Goal: Task Accomplishment & Management: Complete application form

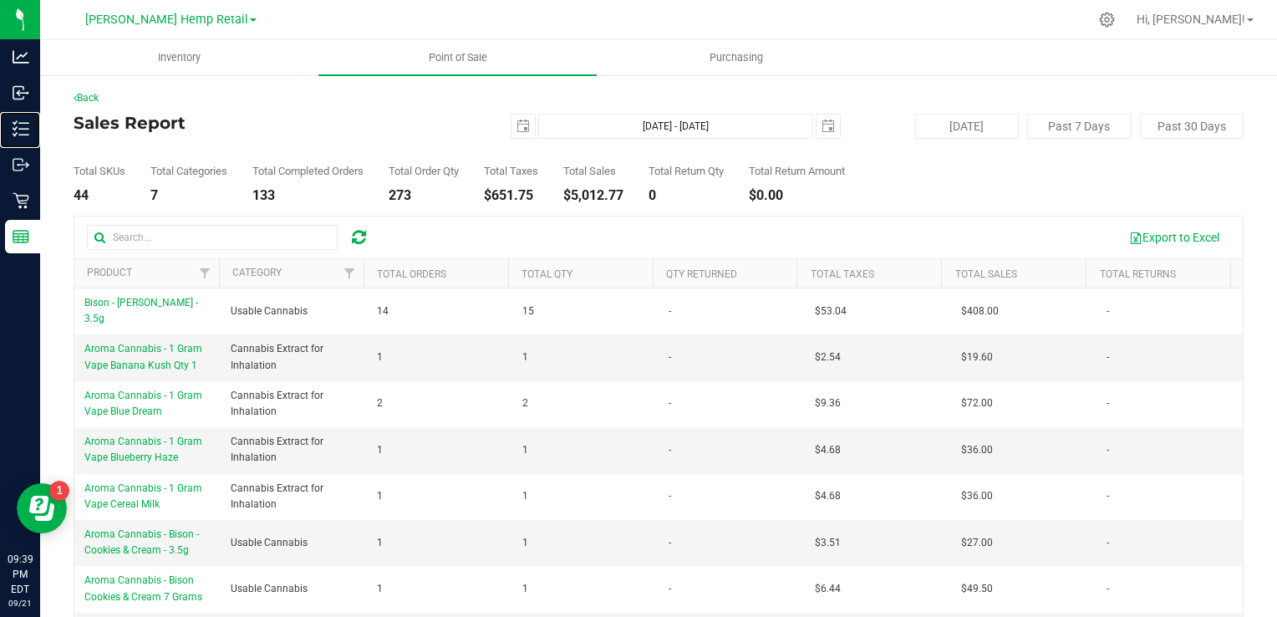
click at [0, 0] on p "Inventory" at bounding box center [0, 0] width 0 height 0
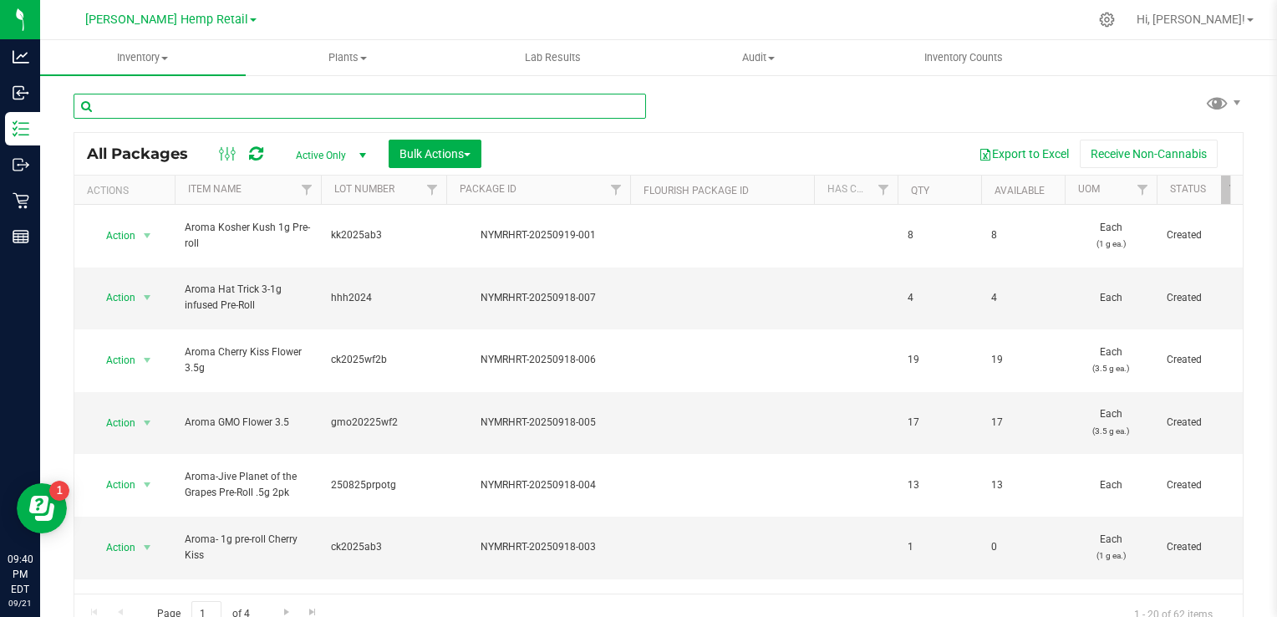
click at [302, 109] on input "text" at bounding box center [360, 106] width 572 height 25
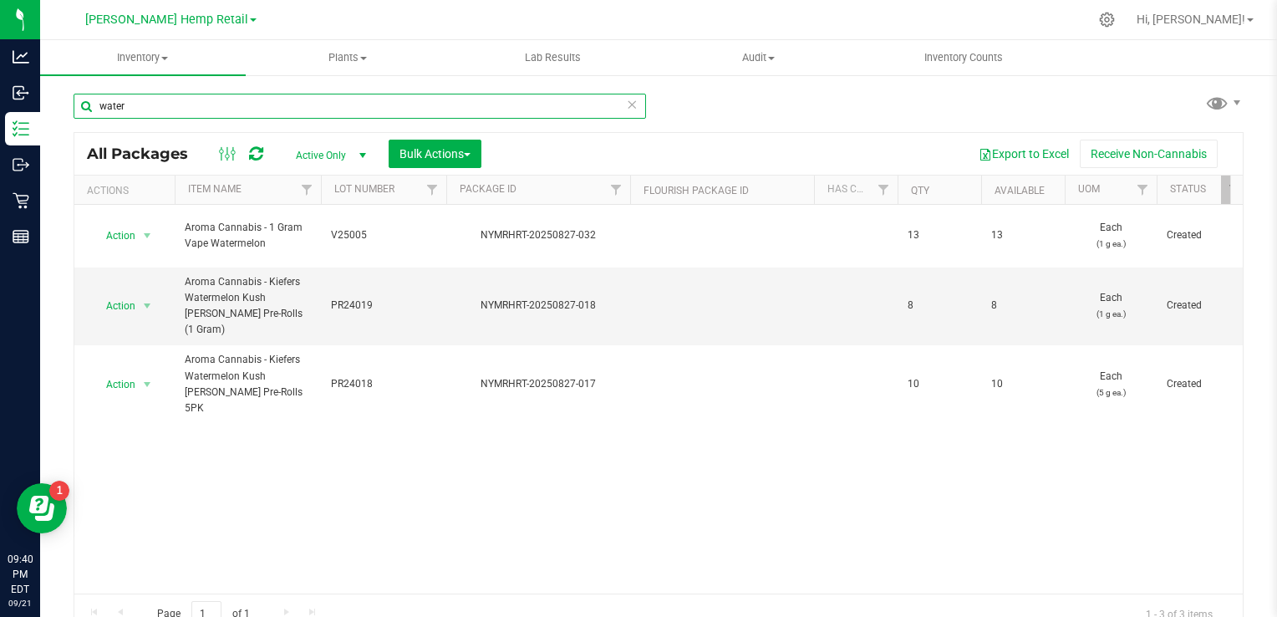
type input "water"
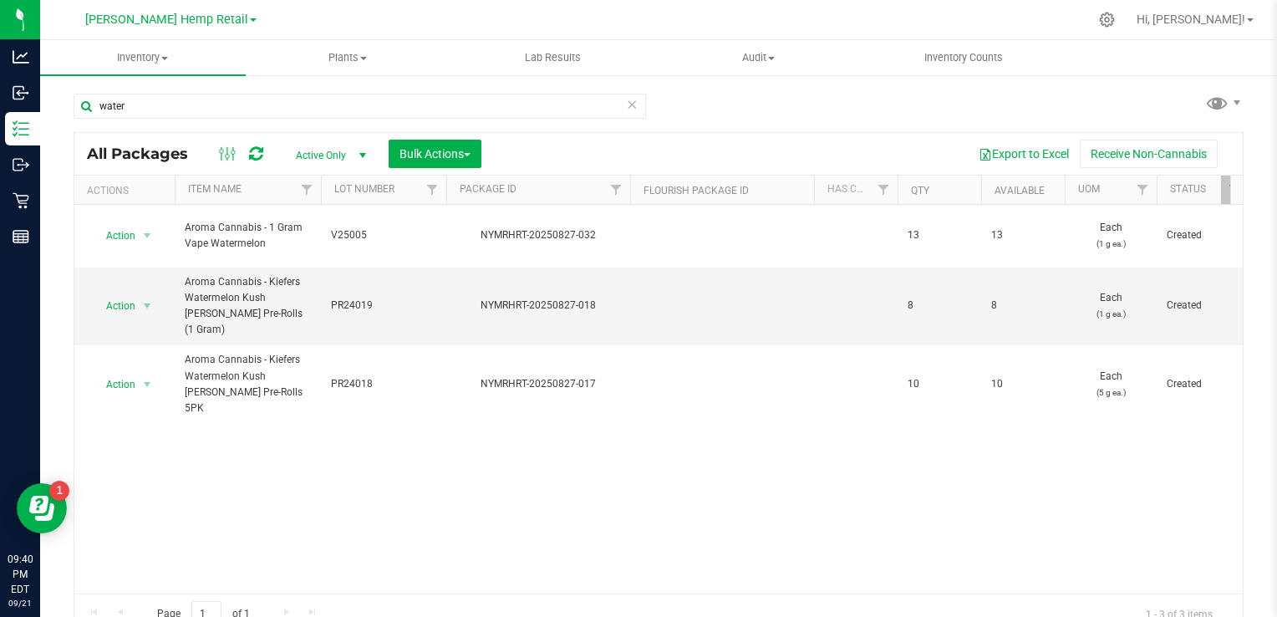
click at [360, 155] on span "select" at bounding box center [362, 155] width 13 height 13
click at [332, 150] on span "Active Only" at bounding box center [328, 155] width 92 height 23
click at [33, 116] on div "Inventory" at bounding box center [22, 128] width 35 height 33
click at [25, 93] on line at bounding box center [22, 93] width 10 height 0
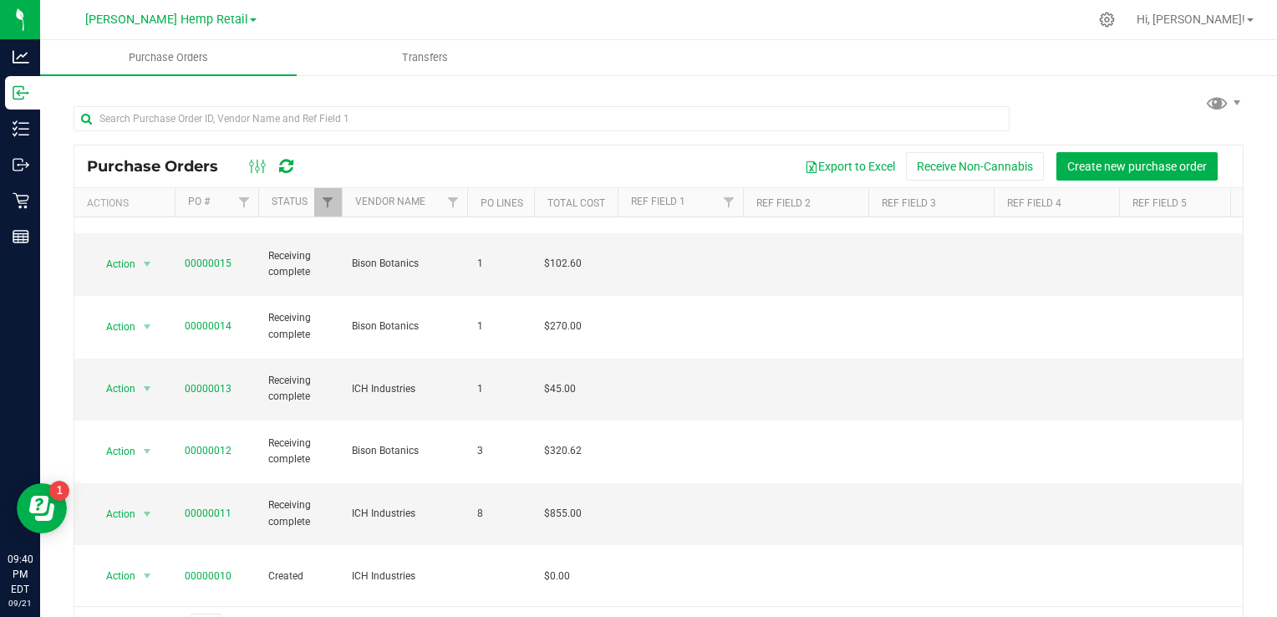
scroll to position [511, 0]
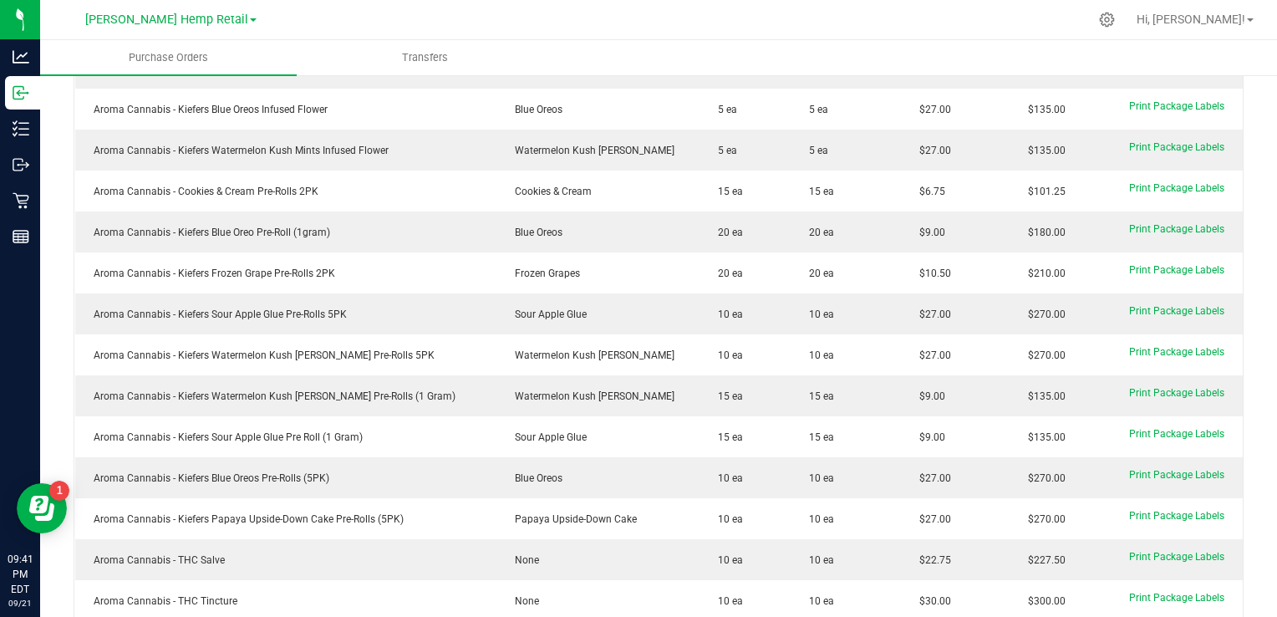
scroll to position [628, 0]
click at [201, 13] on span "[PERSON_NAME] Hemp Retail" at bounding box center [166, 20] width 163 height 14
click at [16, 137] on div "Inventory" at bounding box center [22, 128] width 35 height 33
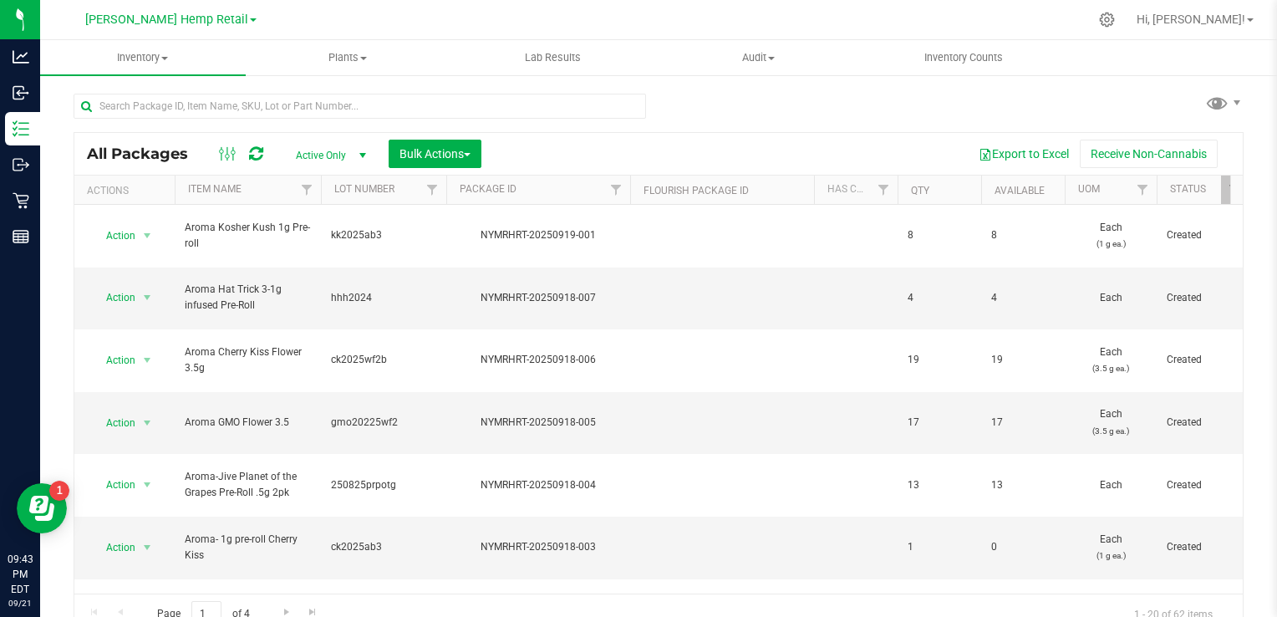
click at [364, 150] on span "select" at bounding box center [362, 155] width 13 height 13
click at [354, 144] on span "select" at bounding box center [362, 155] width 21 height 23
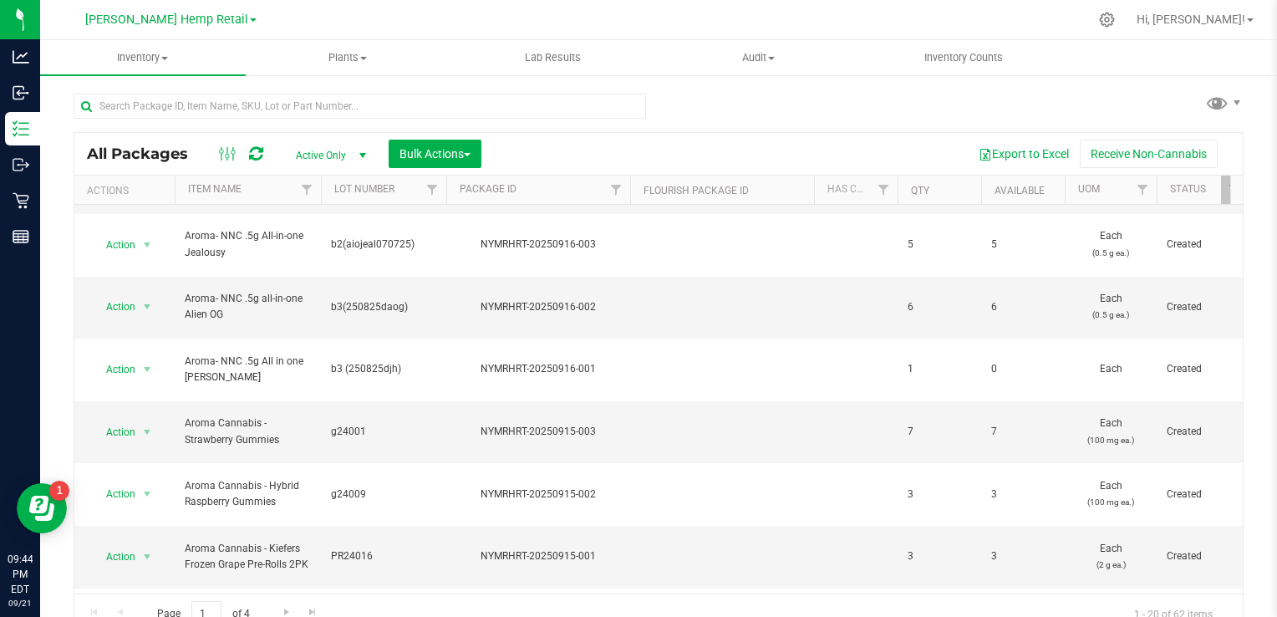
scroll to position [491, 0]
click at [284, 105] on input "text" at bounding box center [360, 106] width 572 height 25
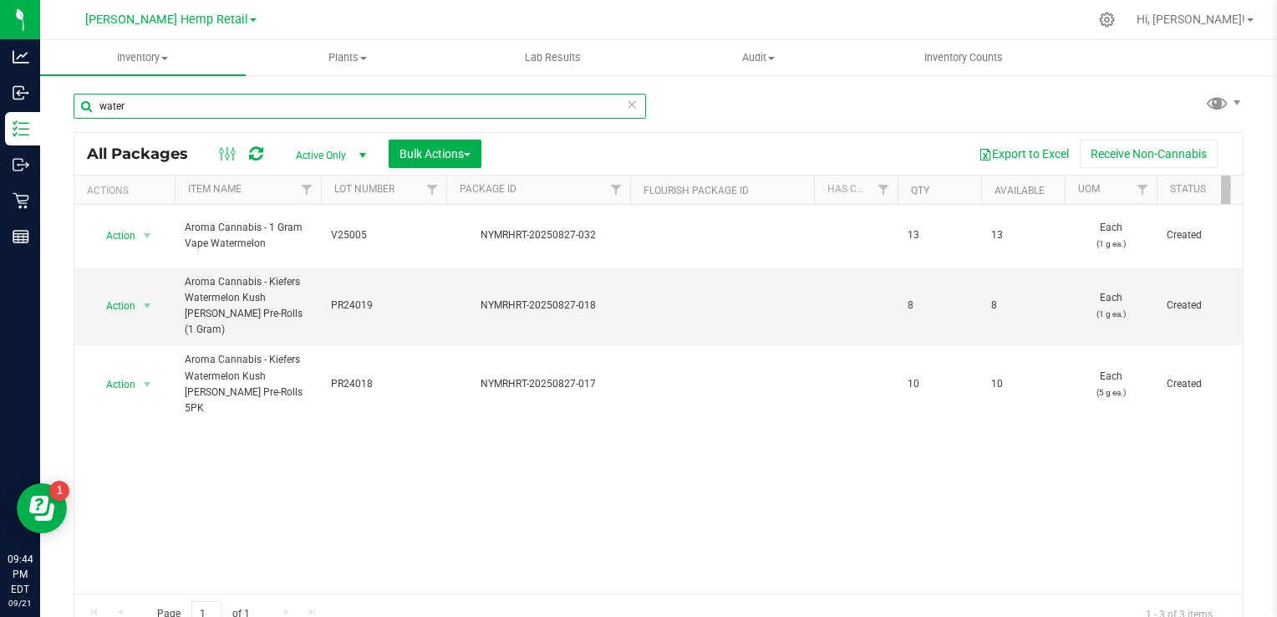
type input "water"
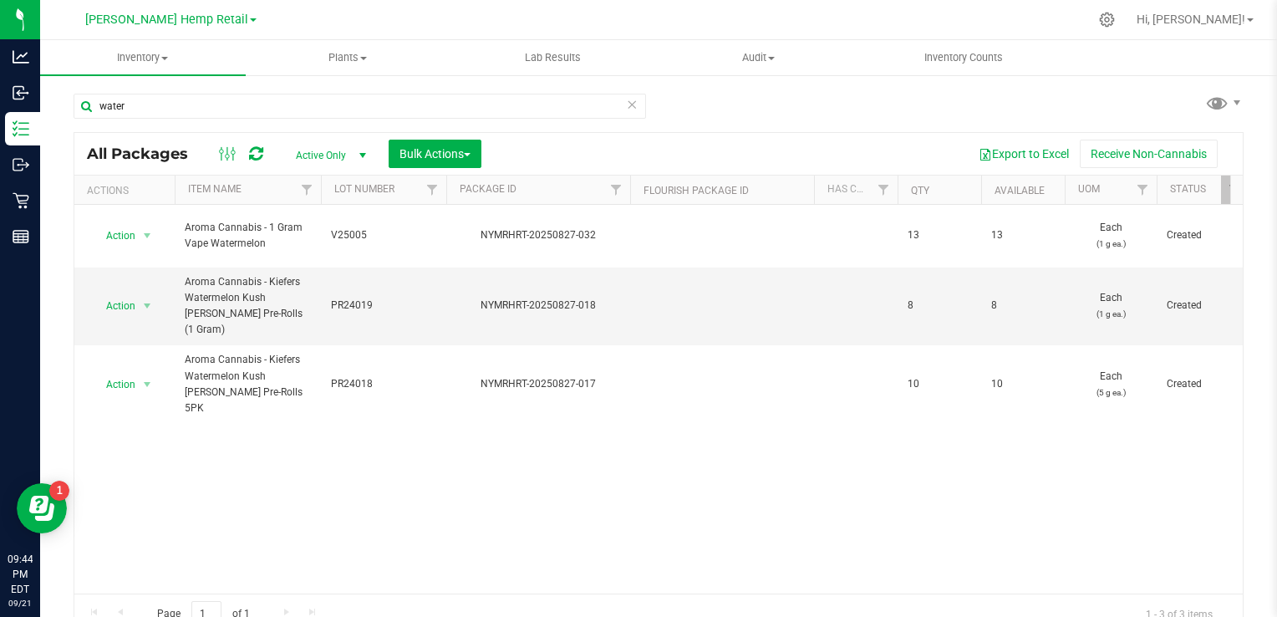
click at [359, 159] on span "select" at bounding box center [362, 155] width 13 height 13
click at [345, 149] on span "Active Only" at bounding box center [328, 155] width 92 height 23
click at [467, 149] on span "Bulk Actions" at bounding box center [434, 153] width 71 height 13
click at [227, 150] on icon at bounding box center [228, 154] width 18 height 20
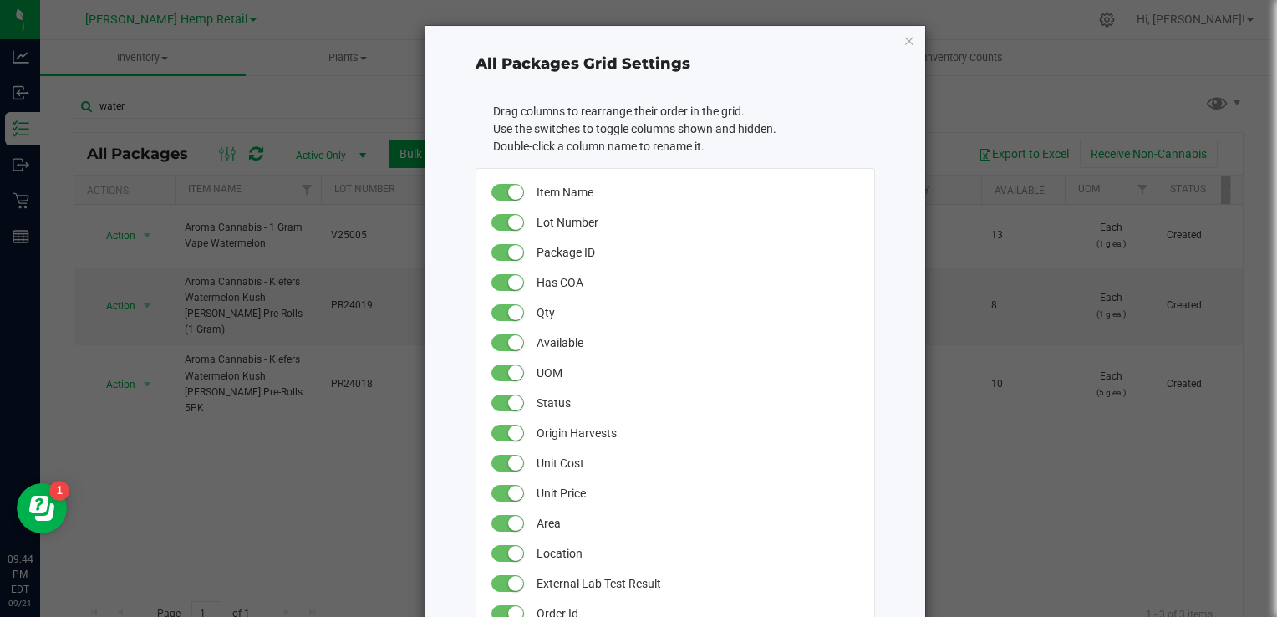
click at [227, 150] on ngb-modal-window "All Packages Grid Settings Drag columns to rearrange their order in the grid. U…" at bounding box center [644, 308] width 1289 height 617
click at [340, 114] on ngb-modal-window "All Packages Grid Settings Drag columns to rearrange their order in the grid. U…" at bounding box center [644, 308] width 1289 height 617
click at [903, 40] on icon "button" at bounding box center [909, 40] width 12 height 20
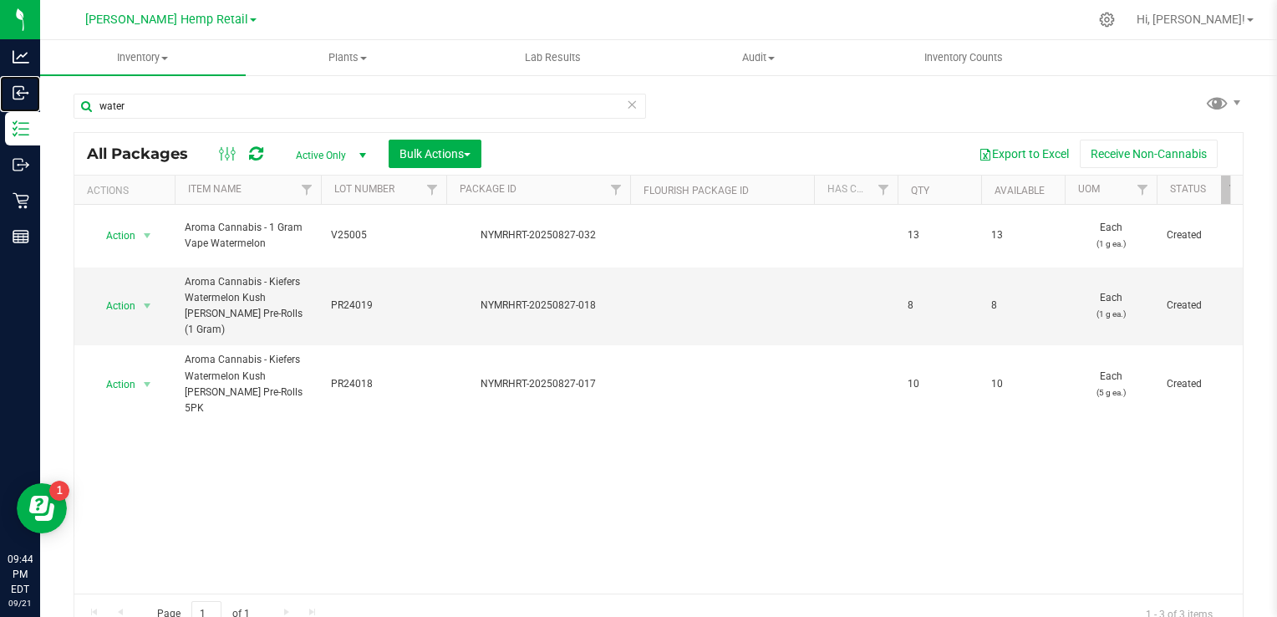
click at [19, 95] on icon at bounding box center [18, 94] width 3 height 3
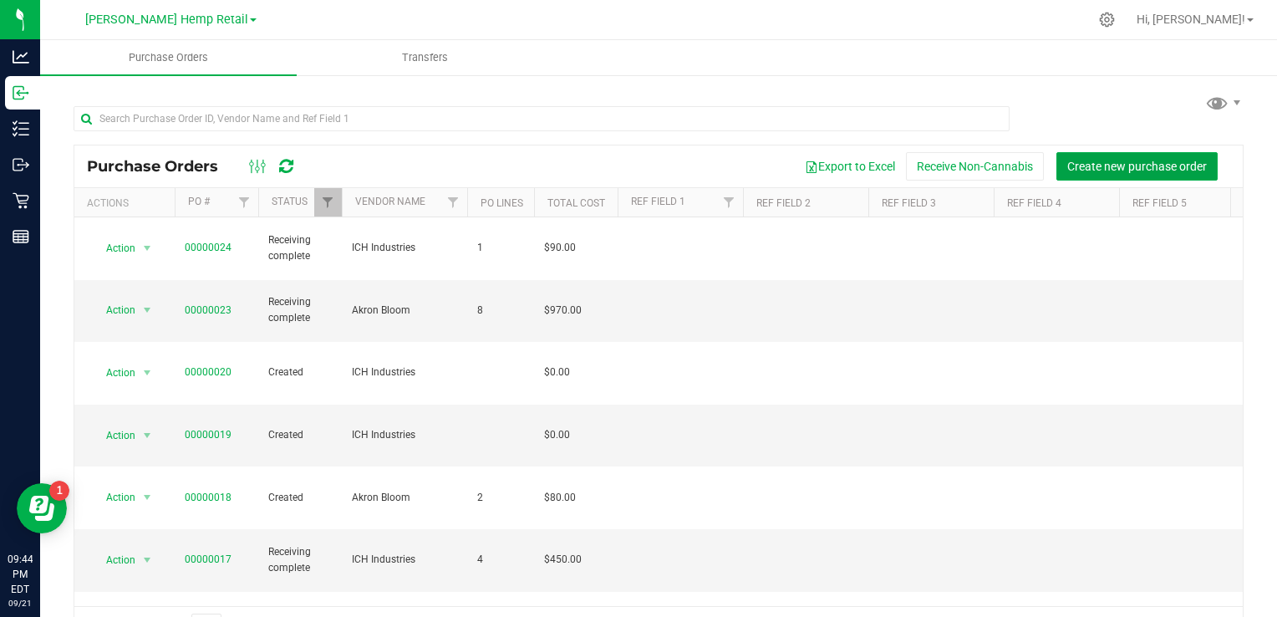
click at [1090, 160] on span "Create new purchase order" at bounding box center [1137, 166] width 140 height 13
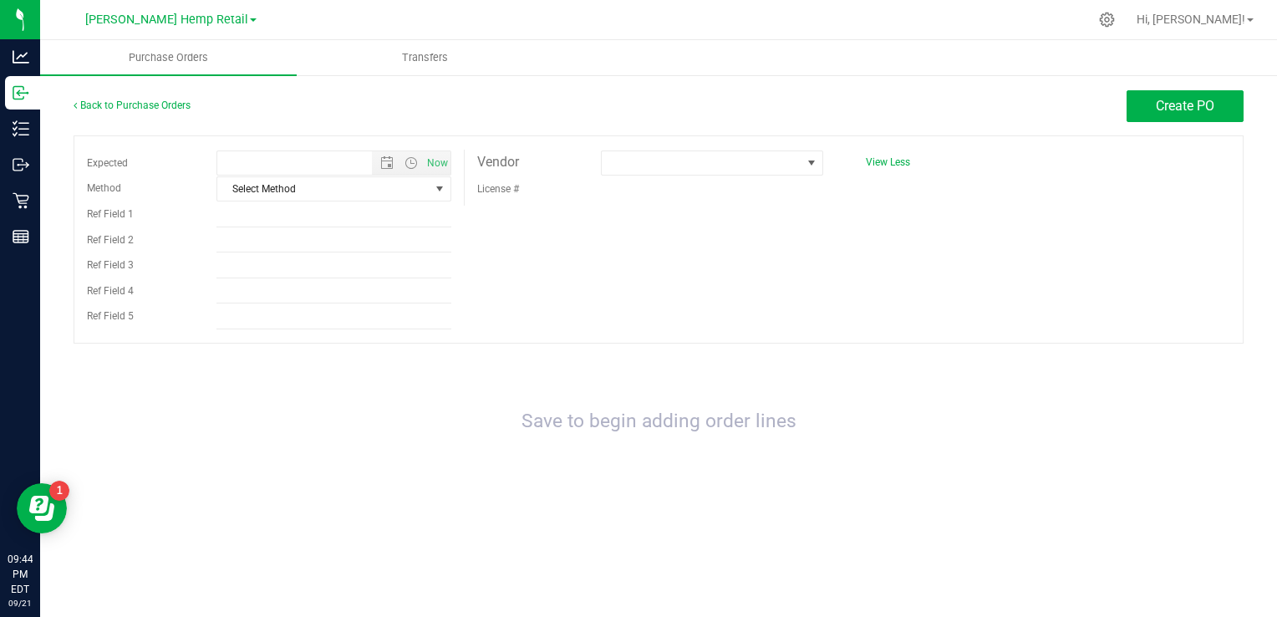
type input "[DATE] 9:44 PM"
click at [661, 165] on span at bounding box center [702, 162] width 200 height 23
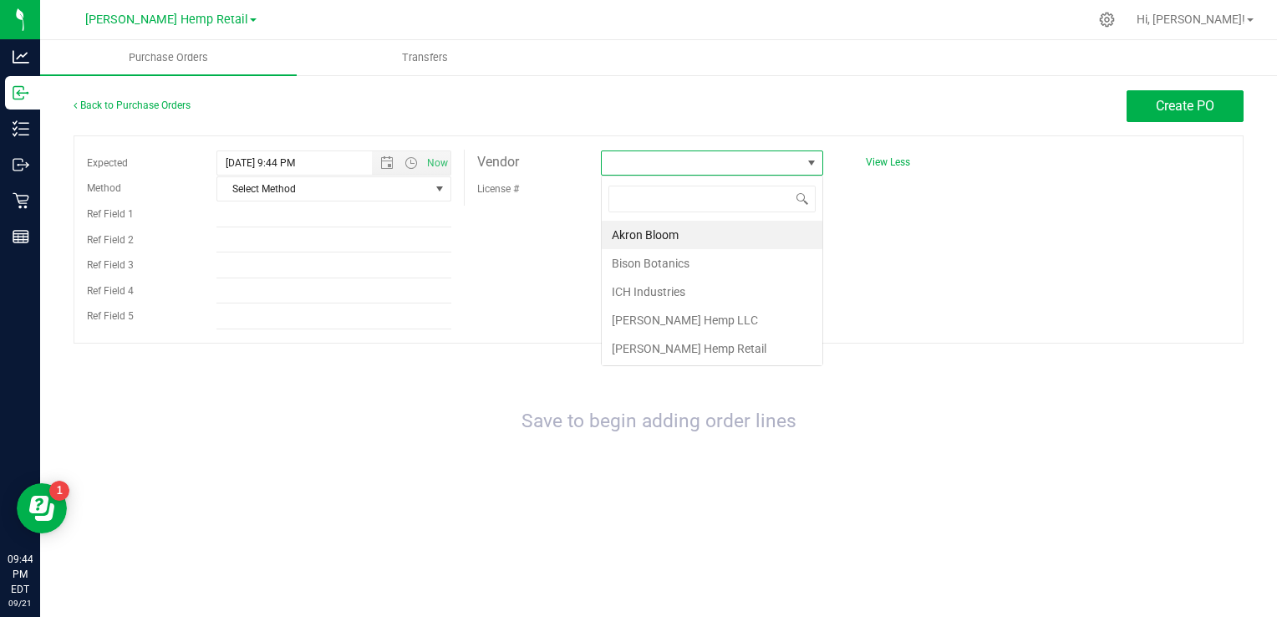
scroll to position [24, 222]
click at [637, 266] on li "Bison Botanics" at bounding box center [712, 263] width 221 height 28
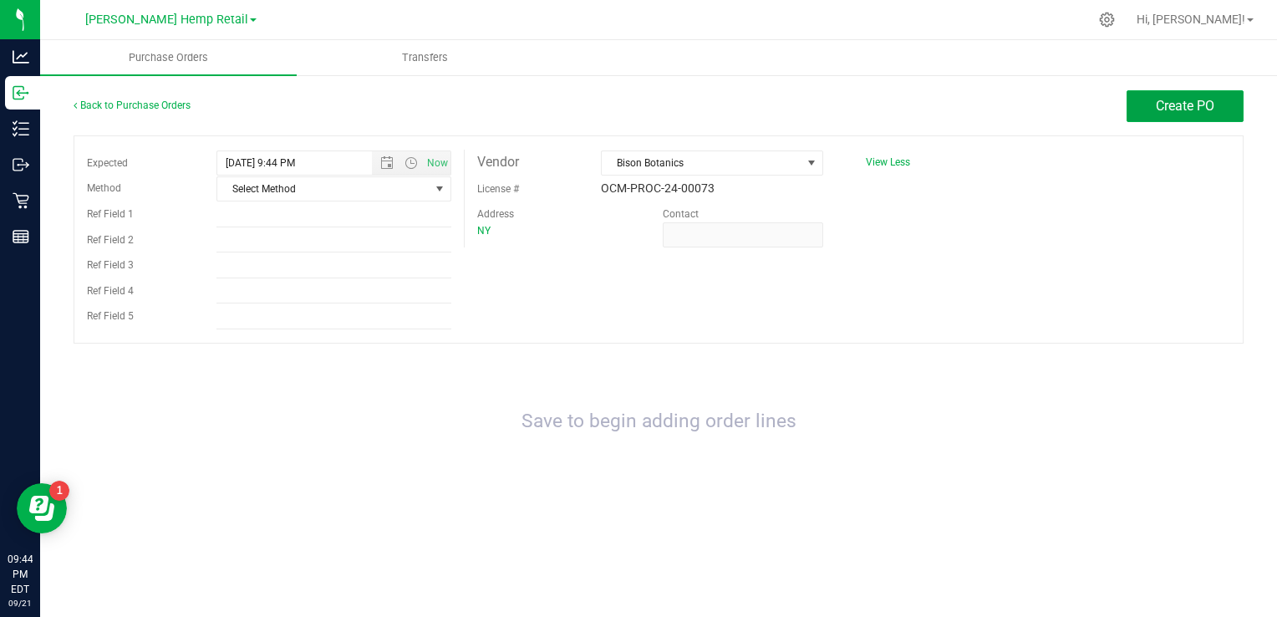
click at [1196, 101] on span "Create PO" at bounding box center [1185, 106] width 58 height 16
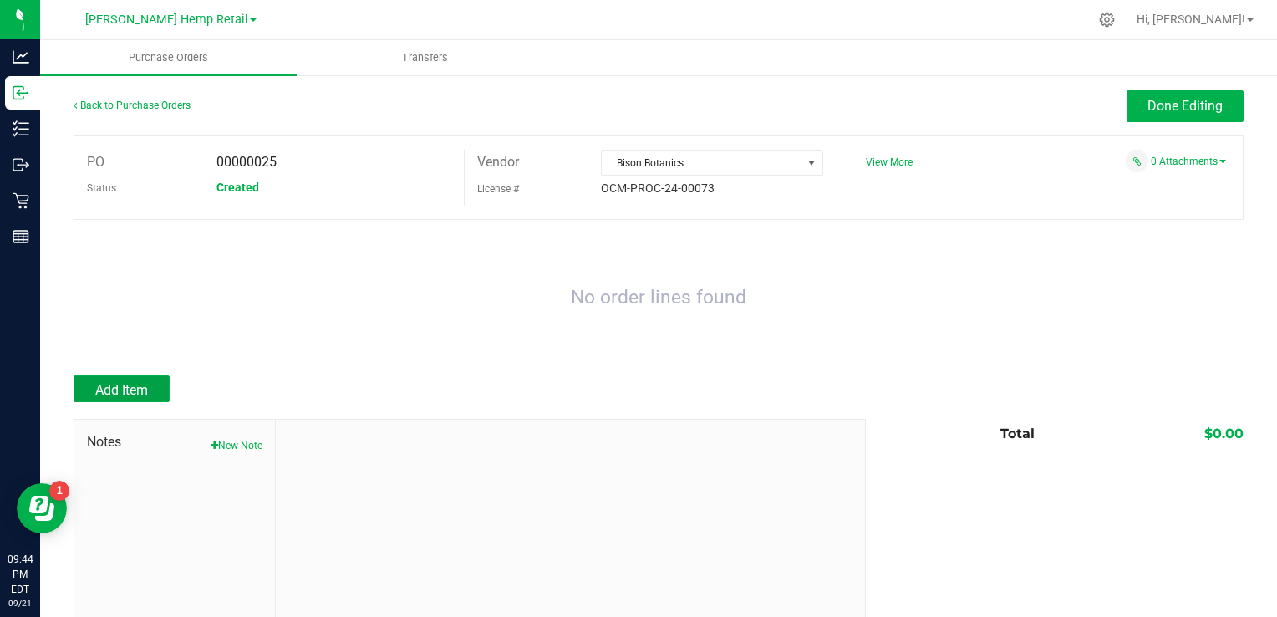
click at [97, 389] on span "Add Item" at bounding box center [121, 390] width 53 height 16
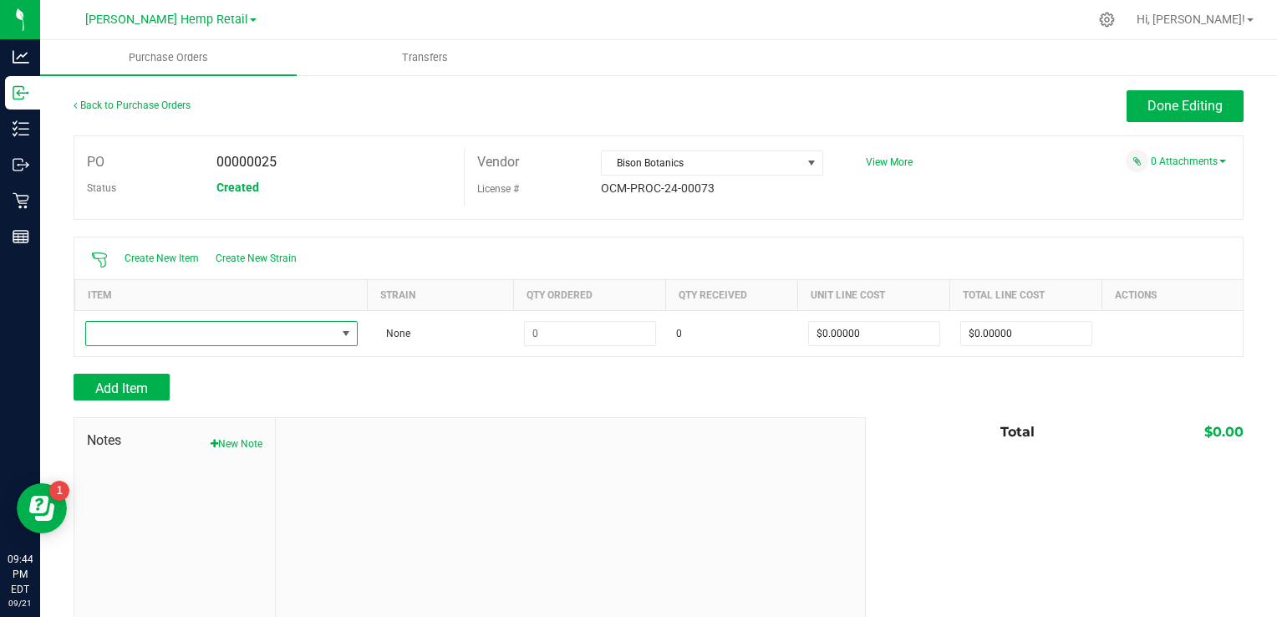
click at [344, 333] on span "NO DATA FOUND" at bounding box center [345, 333] width 13 height 13
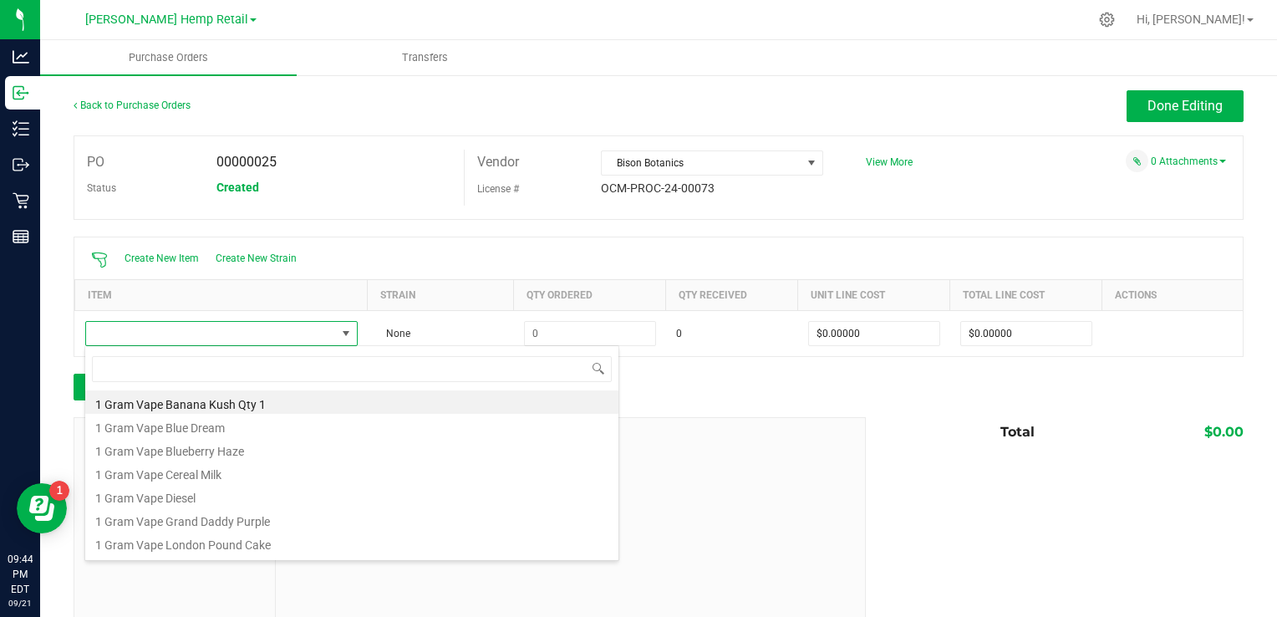
scroll to position [24, 267]
click at [344, 333] on span at bounding box center [345, 333] width 13 height 13
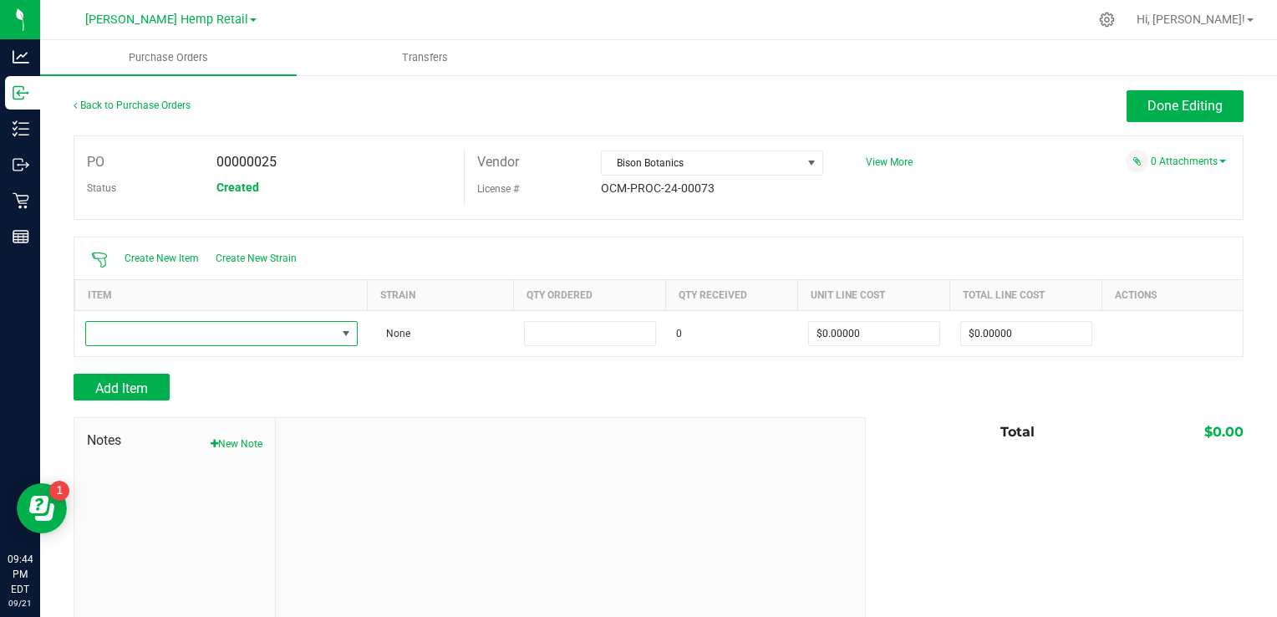
click at [569, 336] on input at bounding box center [590, 333] width 130 height 23
click at [342, 329] on span "NO DATA FOUND" at bounding box center [345, 333] width 13 height 13
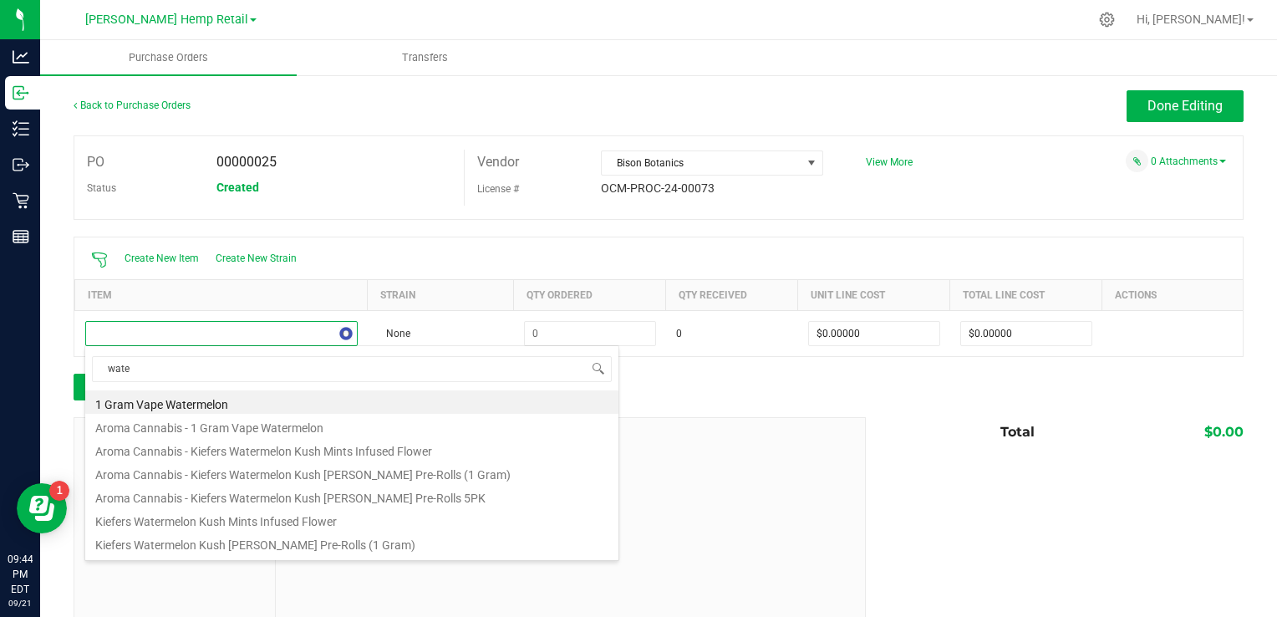
type input "water"
click at [354, 453] on li "Aroma Cannabis - Kiefers Watermelon Kush Mints Infused Flower" at bounding box center [351, 448] width 533 height 23
type input "$27.00000"
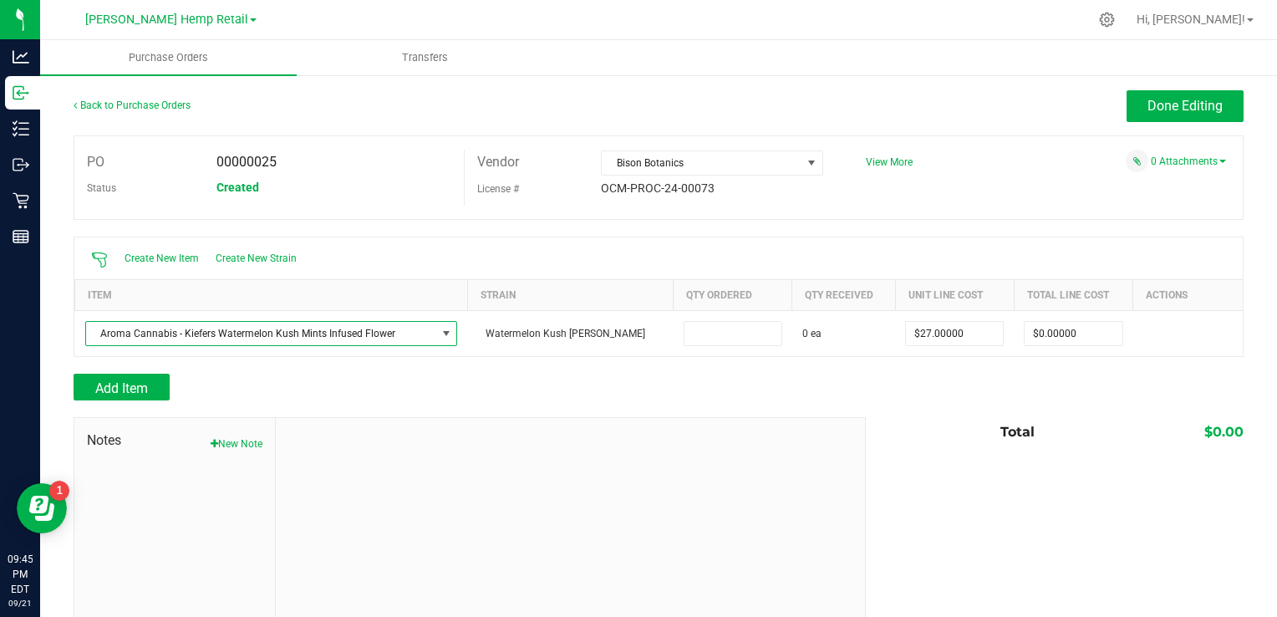
click at [684, 332] on input at bounding box center [732, 333] width 97 height 23
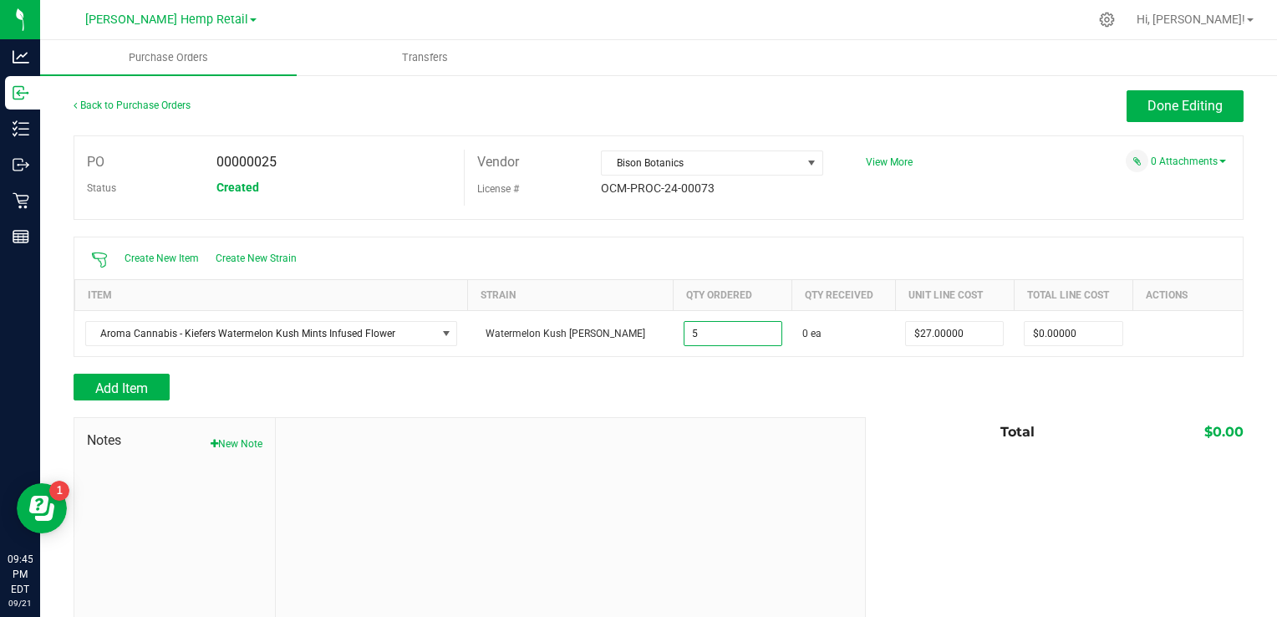
type input "5 ea"
click at [848, 447] on div at bounding box center [571, 530] width 590 height 224
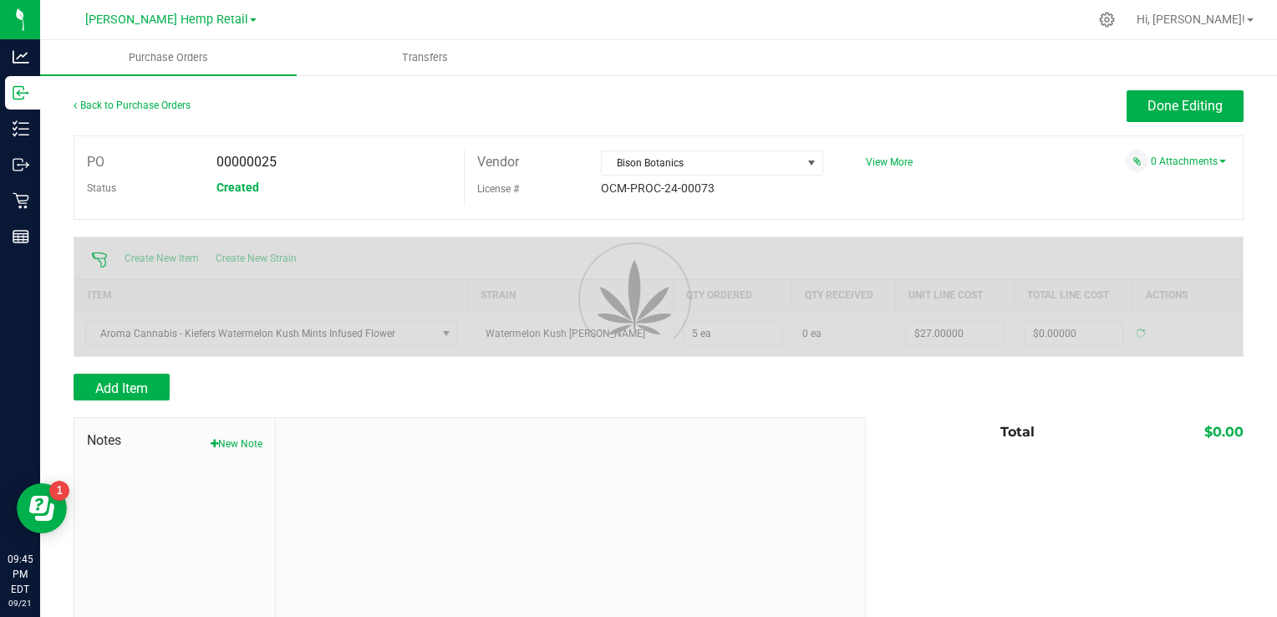
type input "$135.00000"
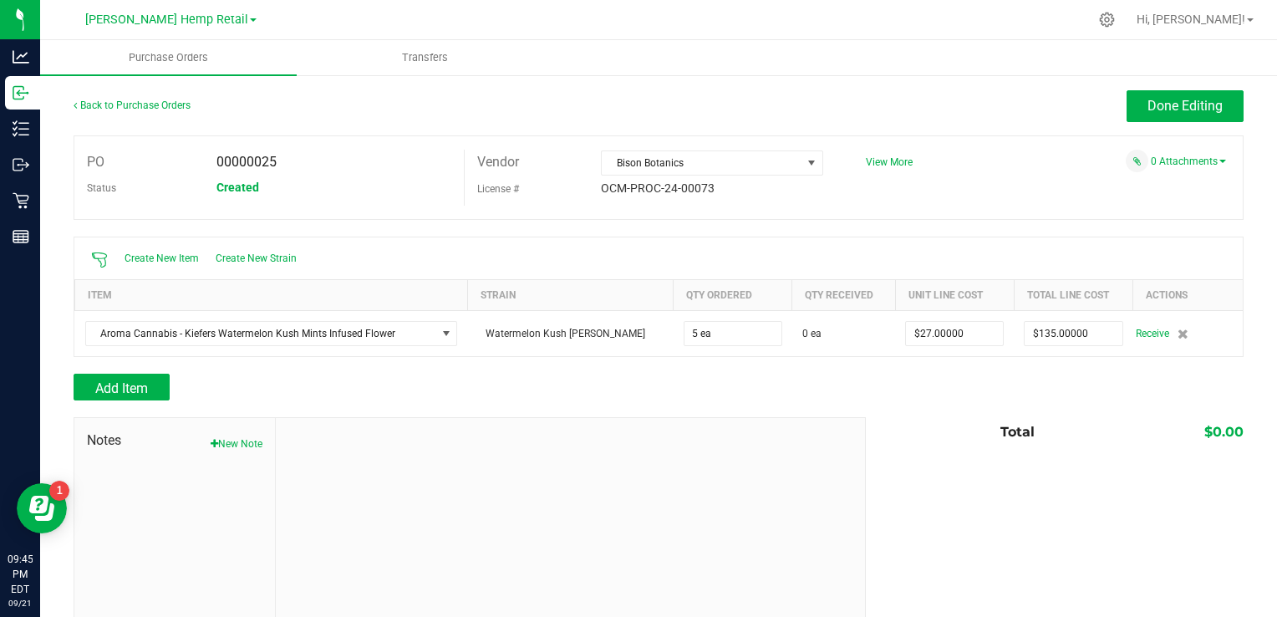
click at [1140, 333] on span "Receive" at bounding box center [1152, 333] width 33 height 20
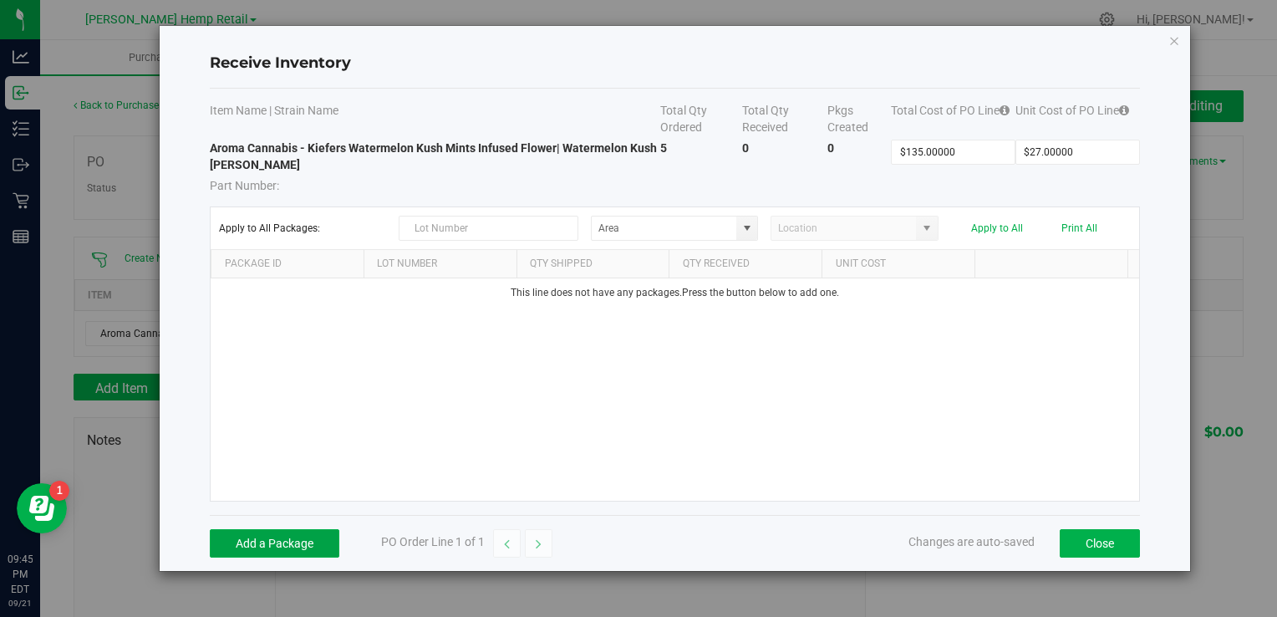
click at [302, 539] on button "Add a Package" at bounding box center [275, 543] width 130 height 28
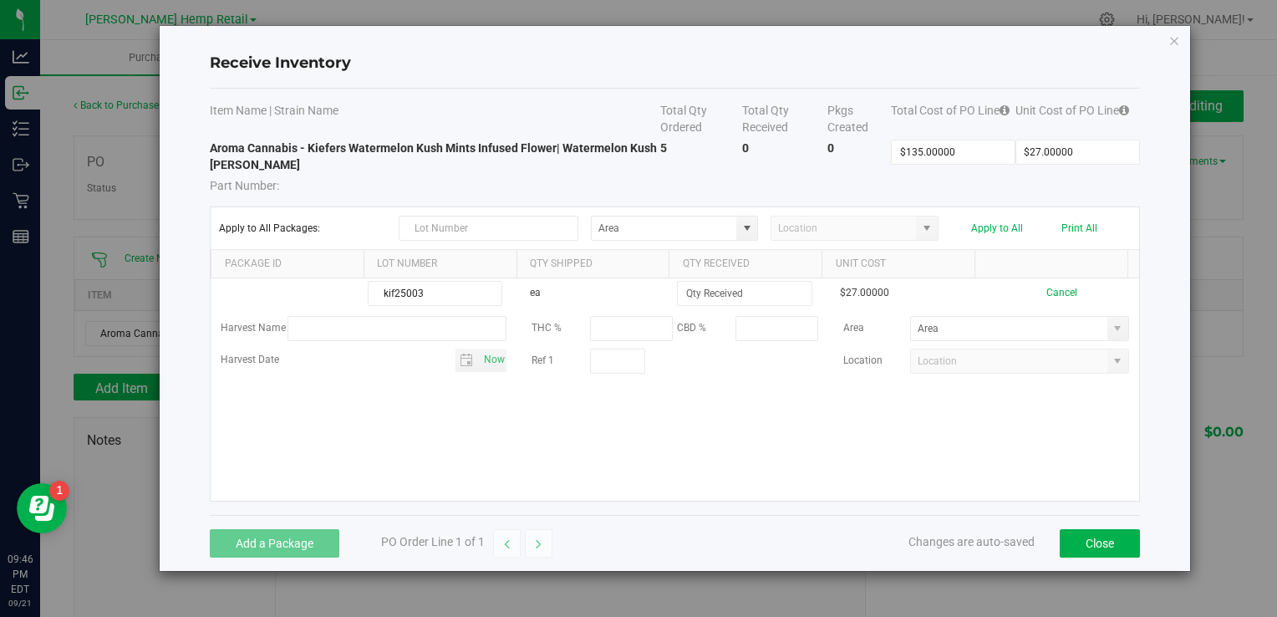
drag, startPoint x: 429, startPoint y: 292, endPoint x: 340, endPoint y: 282, distance: 89.1
click at [340, 282] on tr "kif25003 ea $27.00000 Cancel" at bounding box center [675, 293] width 928 height 31
click at [409, 303] on input "kif25003" at bounding box center [435, 293] width 135 height 25
drag, startPoint x: 432, startPoint y: 295, endPoint x: 333, endPoint y: 287, distance: 99.7
click at [333, 287] on tr "kif25003 ea $27.00000 Cancel" at bounding box center [675, 293] width 928 height 31
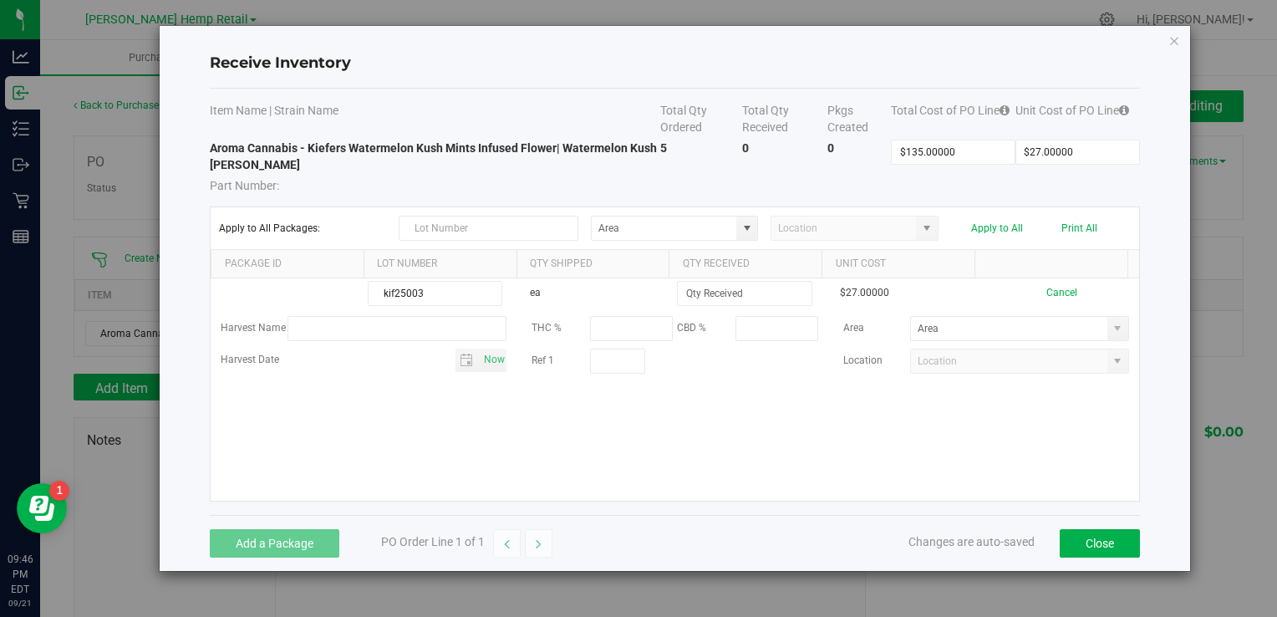
type input "kif25003"
click at [451, 222] on input "text" at bounding box center [489, 228] width 180 height 25
paste input "kif25003"
type input "kif25003"
click at [491, 465] on div "kif25003 ea $27.00000 Cancel Harvest Name THC % CBD % Area Harvest Date Now Ref…" at bounding box center [675, 389] width 928 height 222
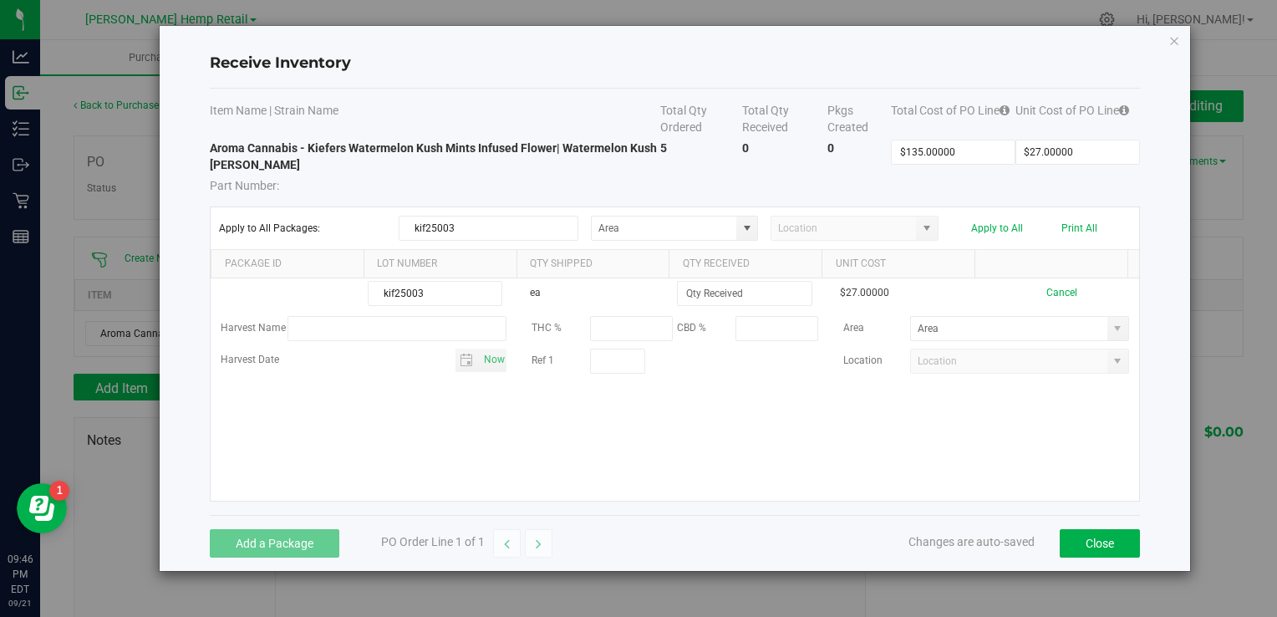
click at [750, 229] on span at bounding box center [746, 227] width 13 height 13
click at [648, 286] on span "Secure Storage" at bounding box center [636, 285] width 68 height 25
type input "Secure Storage"
click at [670, 447] on div "kif25003 ea $27.00000 Cancel Harvest Name THC % CBD % Area Harvest Date Now Ref…" at bounding box center [675, 389] width 928 height 222
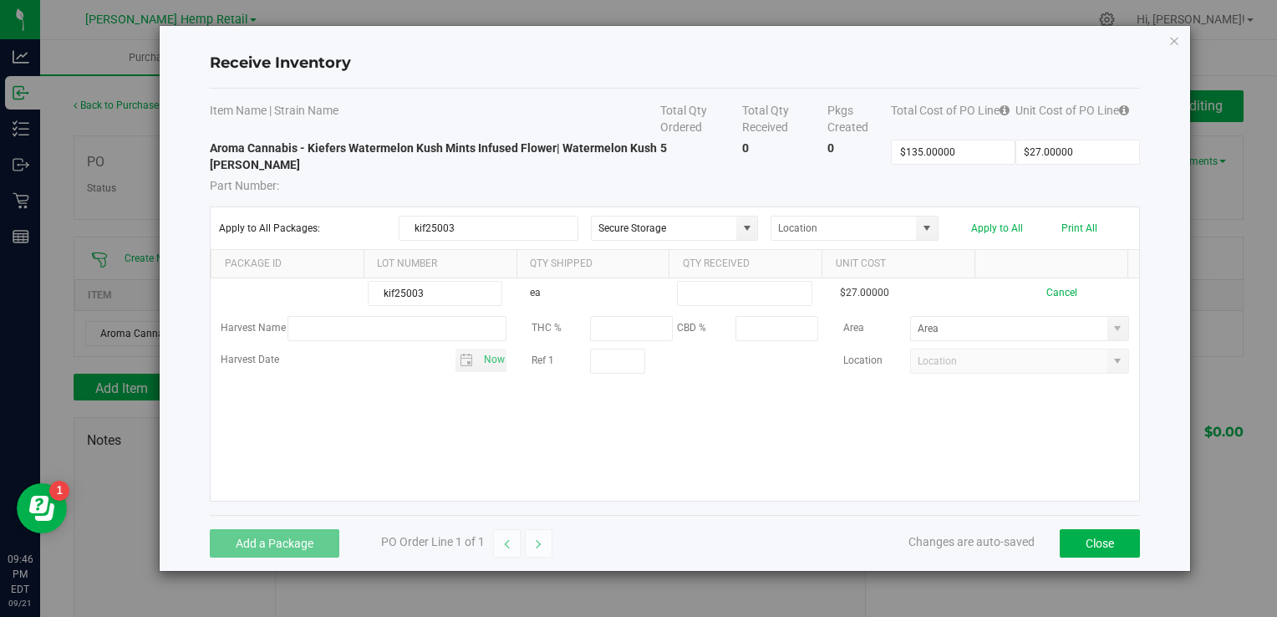
click at [722, 287] on input at bounding box center [744, 293] width 133 height 23
type input "5 ea"
click at [791, 458] on kendo-grid-list "kif25003 ea 5 ea $27.00000 Cancel Harvest Name THC % CBD % Area Harvest Date No…" at bounding box center [675, 389] width 928 height 222
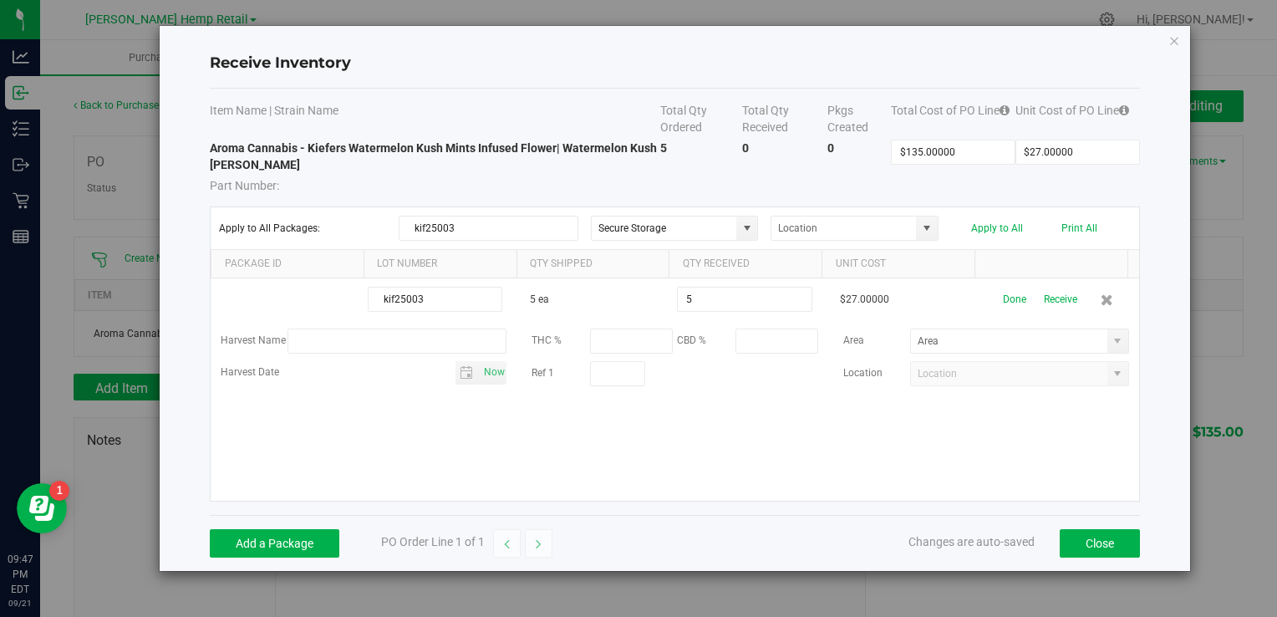
click at [691, 297] on input "5" at bounding box center [744, 298] width 133 height 23
type input "5 ea"
click at [730, 406] on div "kif25003 5 ea 5 ea $27.00000 Done Receive Harvest Name THC % CBD % Area Harvest…" at bounding box center [675, 389] width 928 height 222
click at [306, 540] on button "Add a Package" at bounding box center [275, 543] width 130 height 28
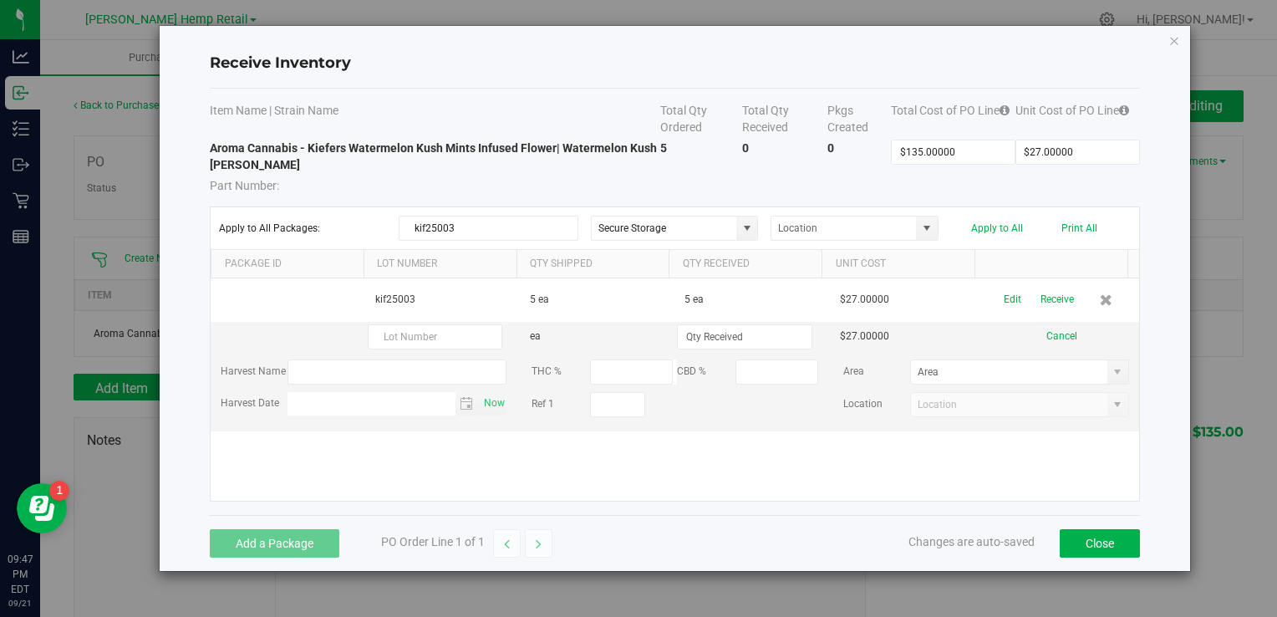
click at [1050, 299] on button "Receive" at bounding box center [1056, 299] width 33 height 29
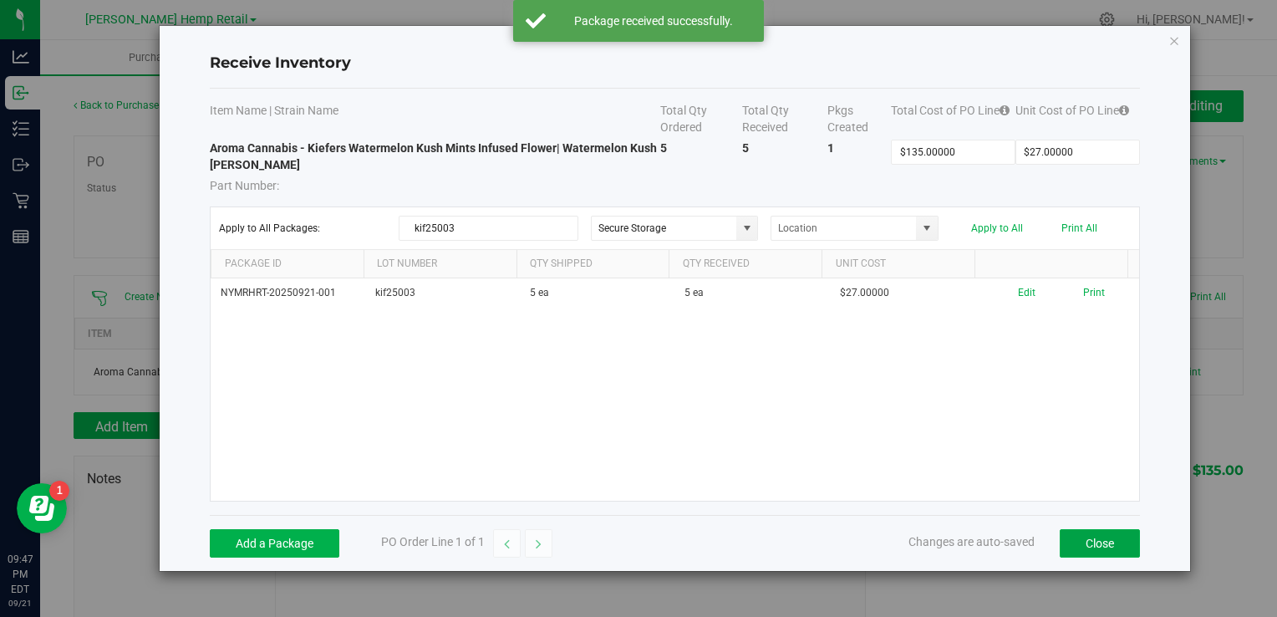
click at [1095, 543] on button "Close" at bounding box center [1100, 543] width 80 height 28
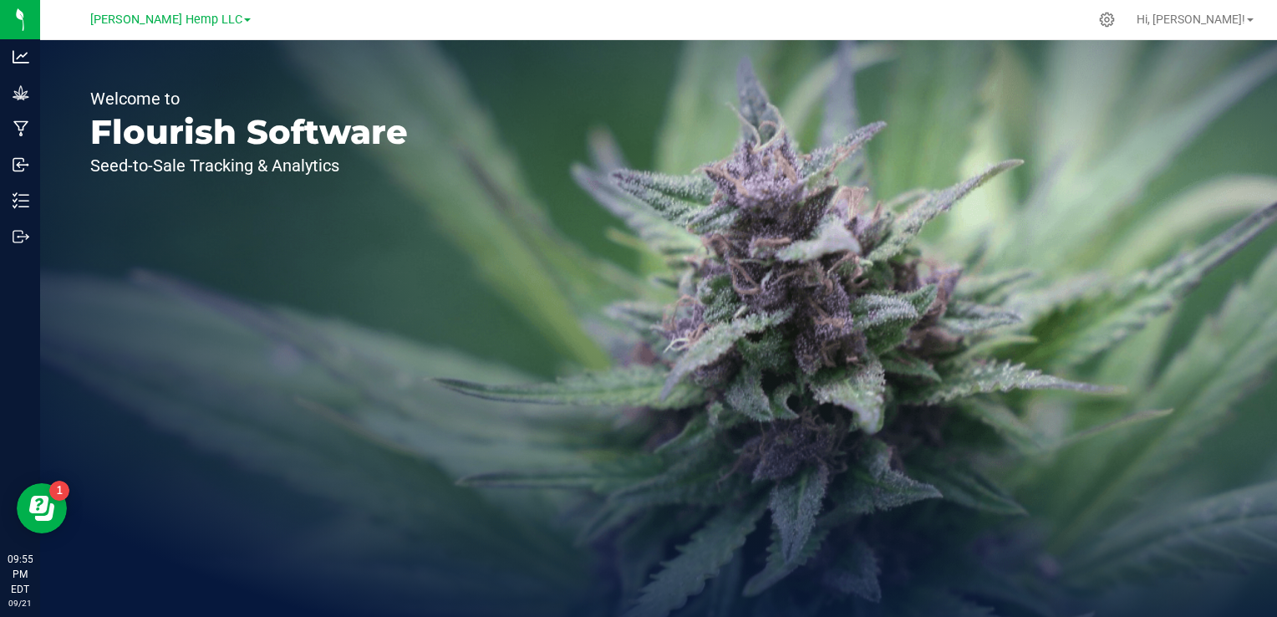
click at [216, 16] on link "[PERSON_NAME] Hemp LLC" at bounding box center [170, 19] width 160 height 16
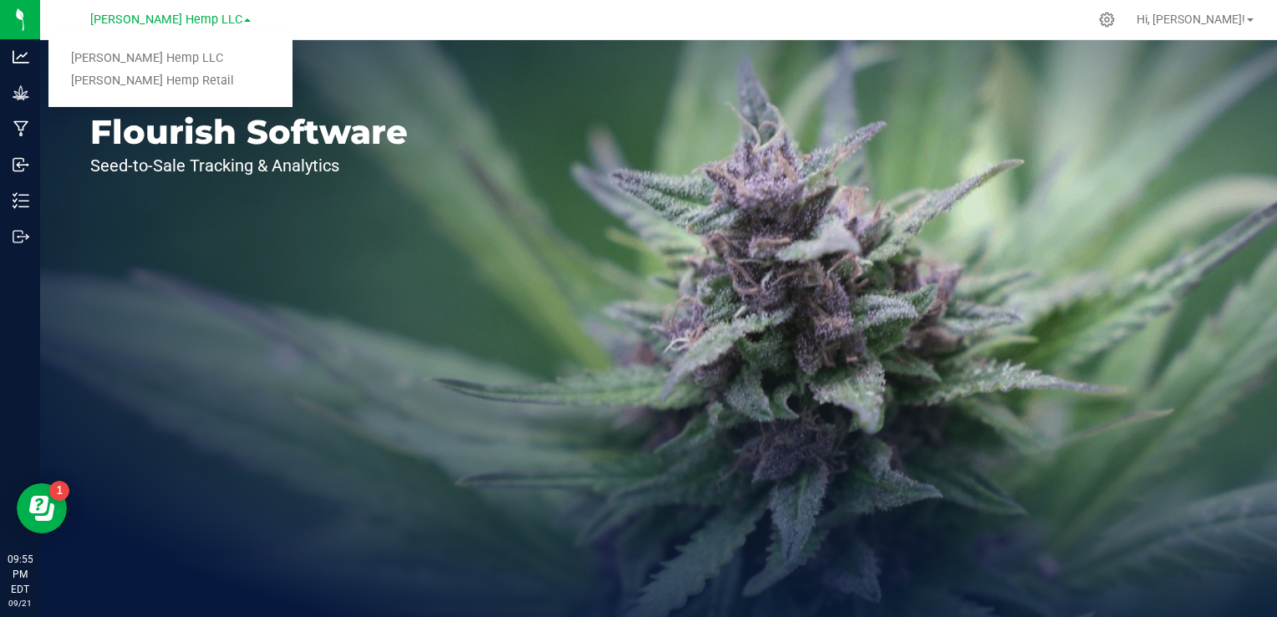
click at [154, 81] on link "[PERSON_NAME] Hemp Retail" at bounding box center [170, 81] width 244 height 23
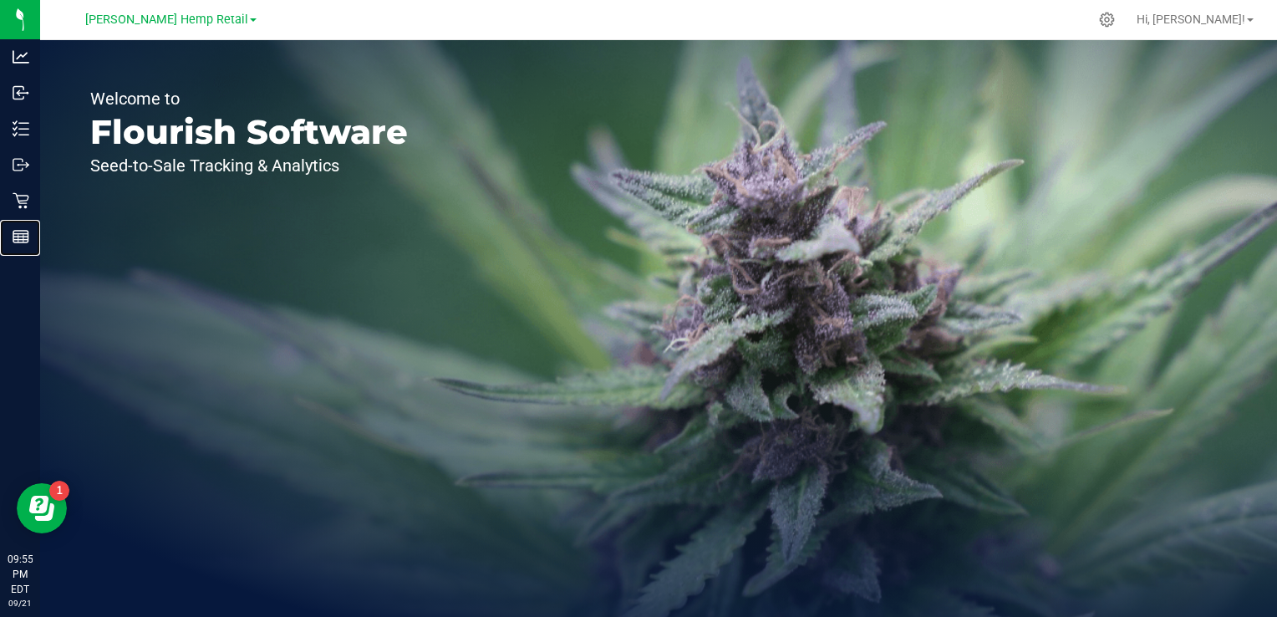
click at [17, 232] on icon at bounding box center [21, 236] width 17 height 17
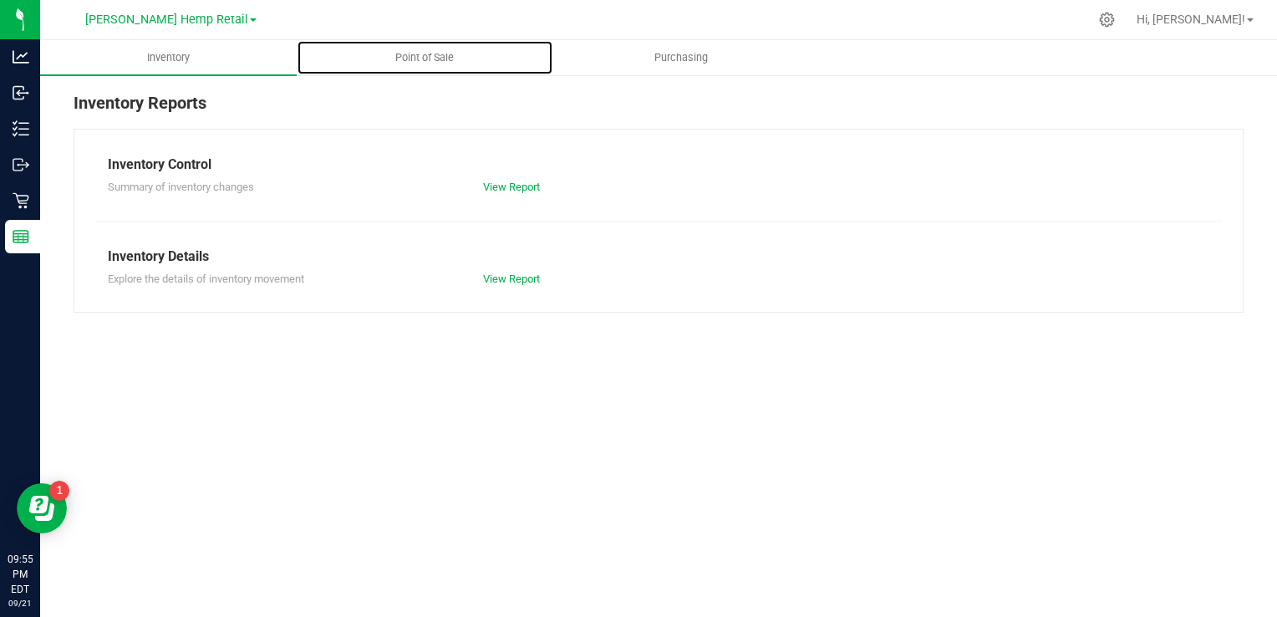
click at [422, 62] on span "Point of Sale" at bounding box center [425, 57] width 104 height 15
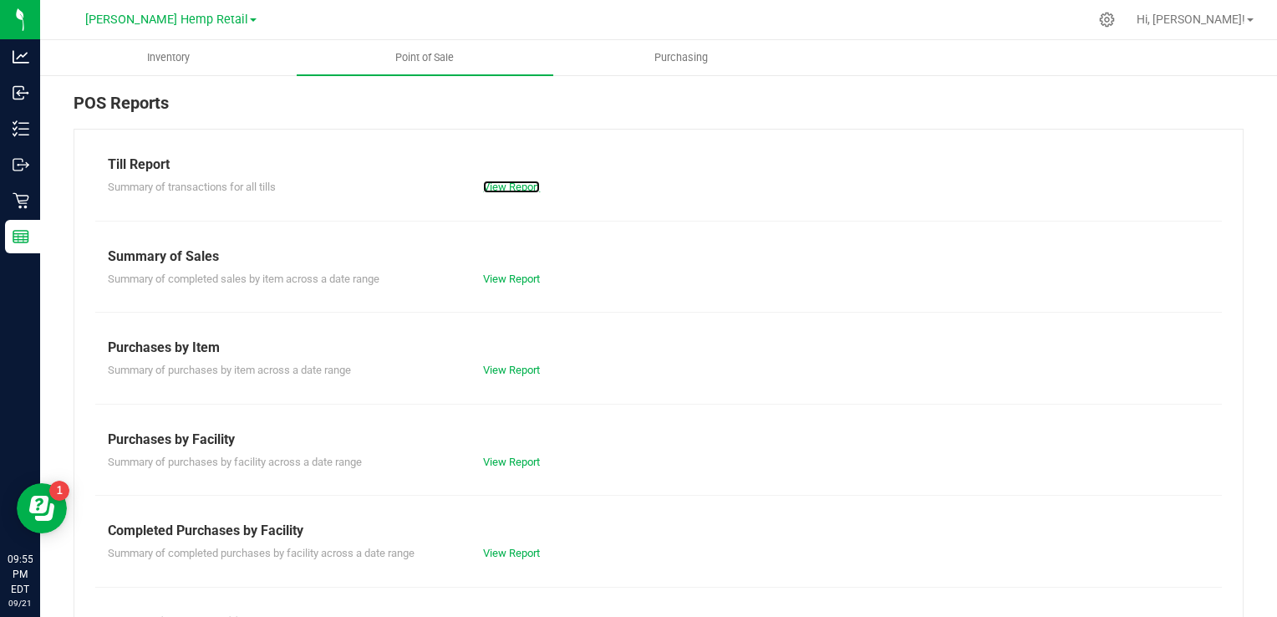
click at [505, 189] on link "View Report" at bounding box center [511, 186] width 57 height 13
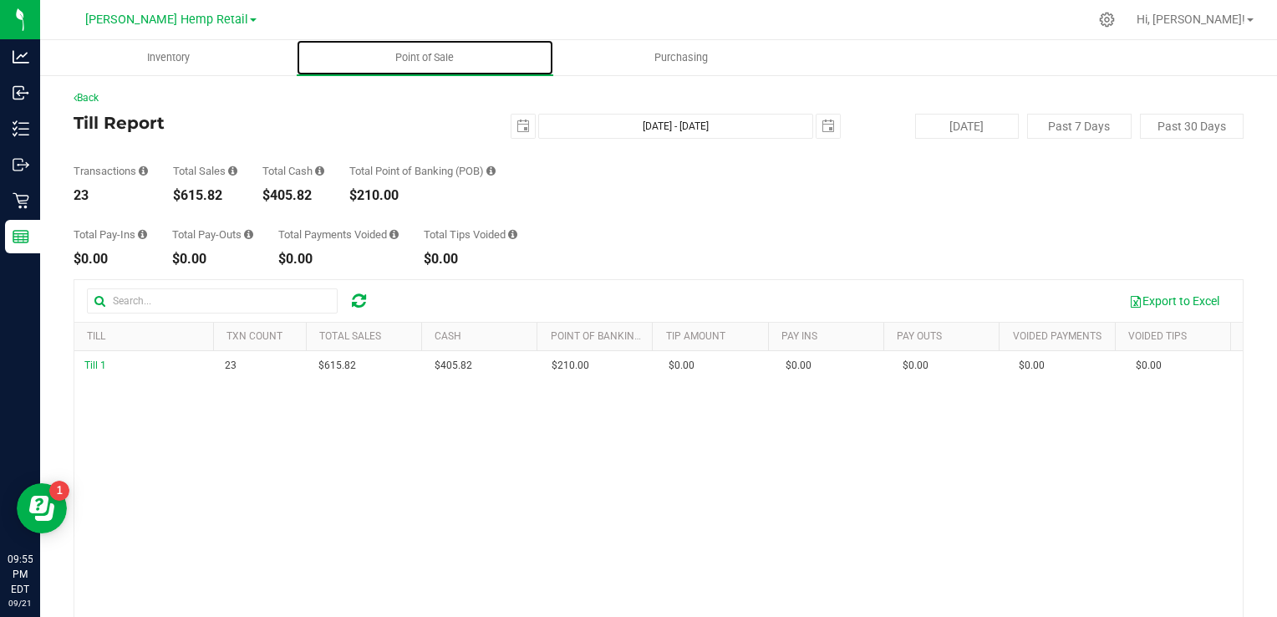
click at [435, 58] on span "Point of Sale" at bounding box center [425, 57] width 104 height 15
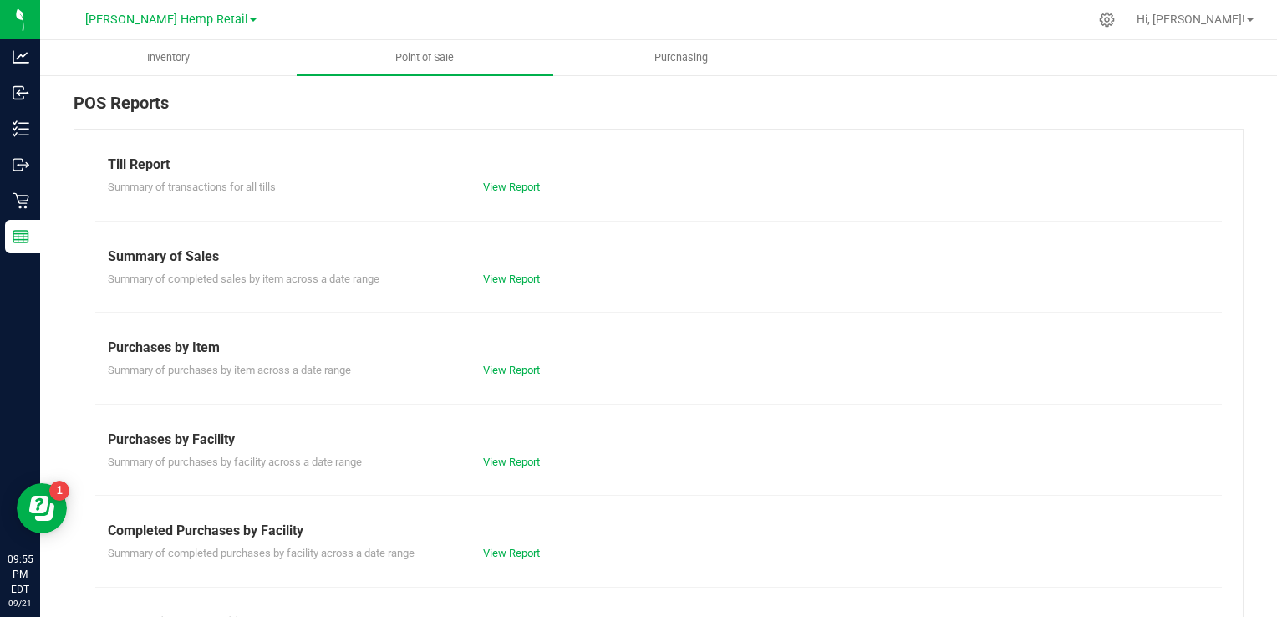
click at [496, 267] on div "Summary of completed sales by item across a date range View Report" at bounding box center [658, 277] width 1126 height 21
click at [496, 276] on link "View Report" at bounding box center [511, 278] width 57 height 13
